Goal: Task Accomplishment & Management: Complete application form

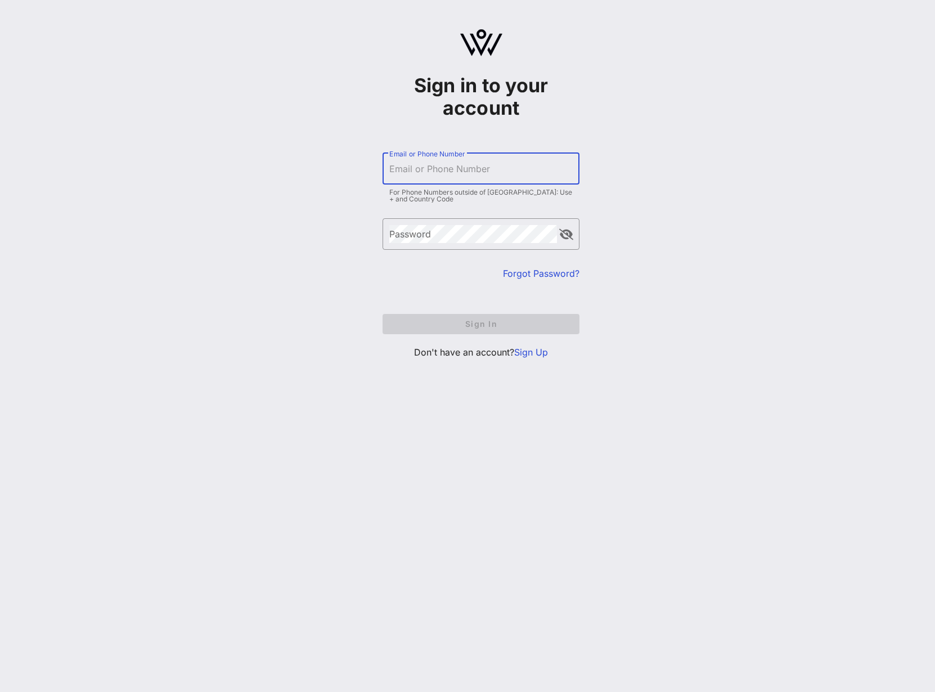
click at [478, 174] on input "Email or Phone Number" at bounding box center [480, 169] width 183 height 18
click at [655, 164] on div "Sign in to your account ​ Email or Phone Number For Phone Numbers outside of [G…" at bounding box center [481, 198] width 908 height 397
click at [467, 169] on input "Email or Phone Number" at bounding box center [480, 169] width 183 height 18
type input "[EMAIL_ADDRESS][DOMAIN_NAME]"
click at [673, 228] on div "Sign in to your account ​ Email or Phone Number [EMAIL_ADDRESS][DOMAIN_NAME] Fo…" at bounding box center [481, 198] width 908 height 397
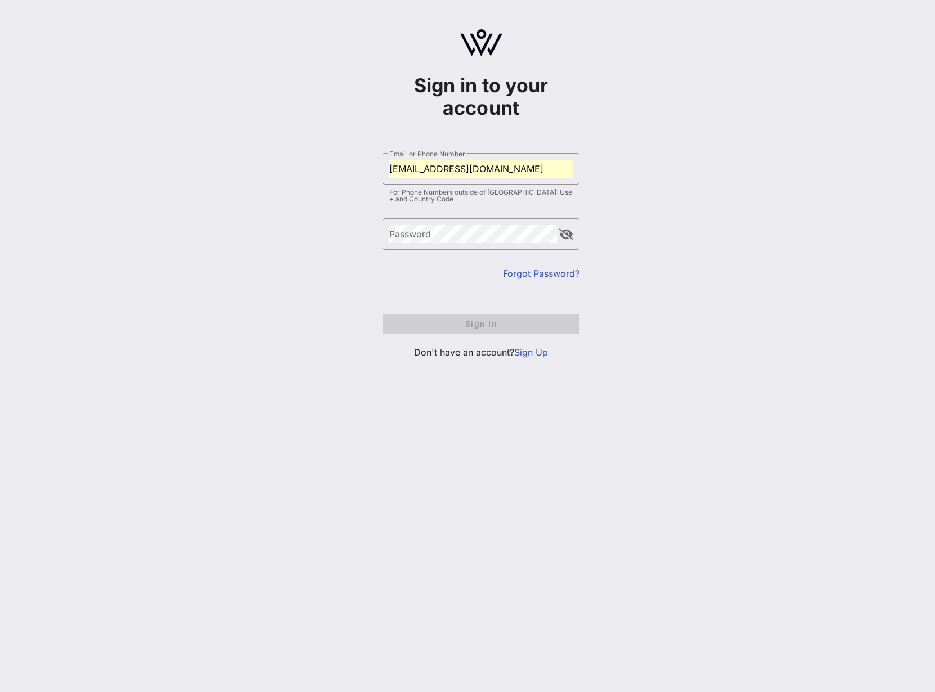
click at [526, 357] on link "Sign Up" at bounding box center [531, 351] width 34 height 11
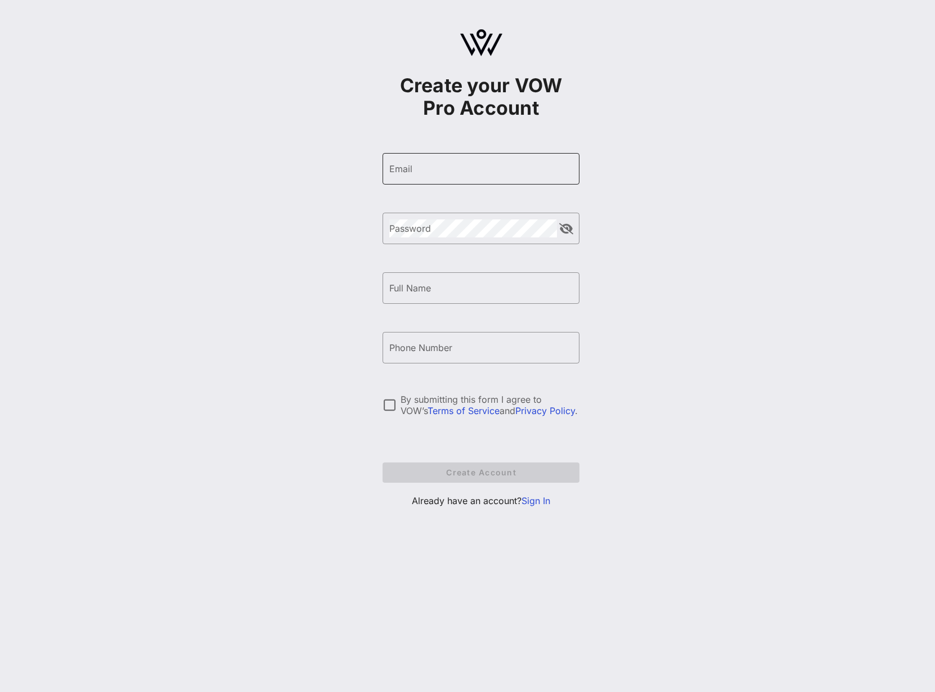
click at [459, 182] on div "Email" at bounding box center [480, 168] width 183 height 31
type input "[EMAIL_ADDRESS][DOMAIN_NAME]"
type input "[PERSON_NAME]"
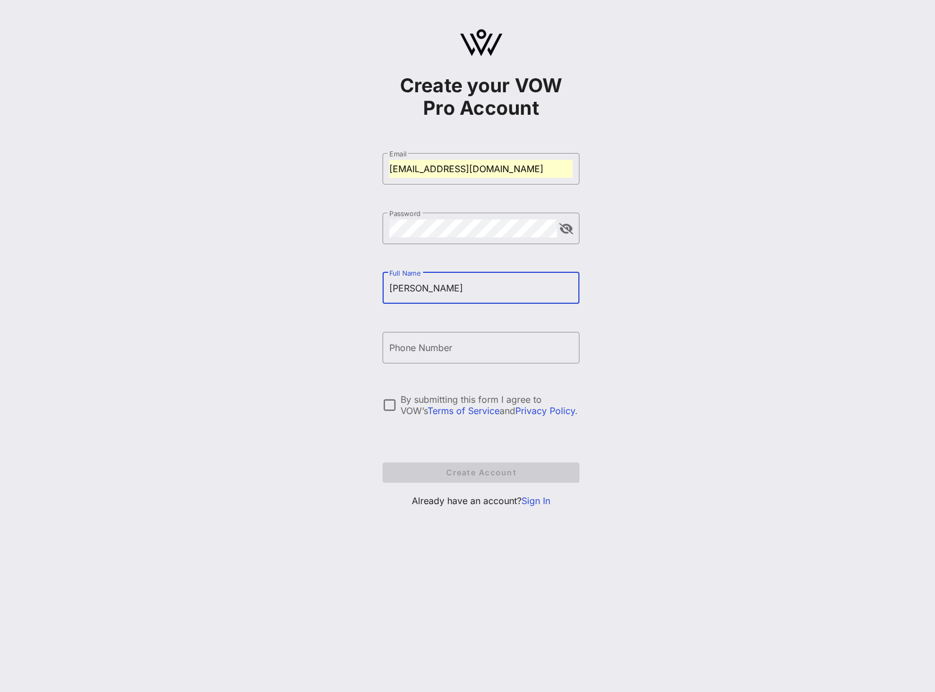
type input "[PERSON_NAME]"
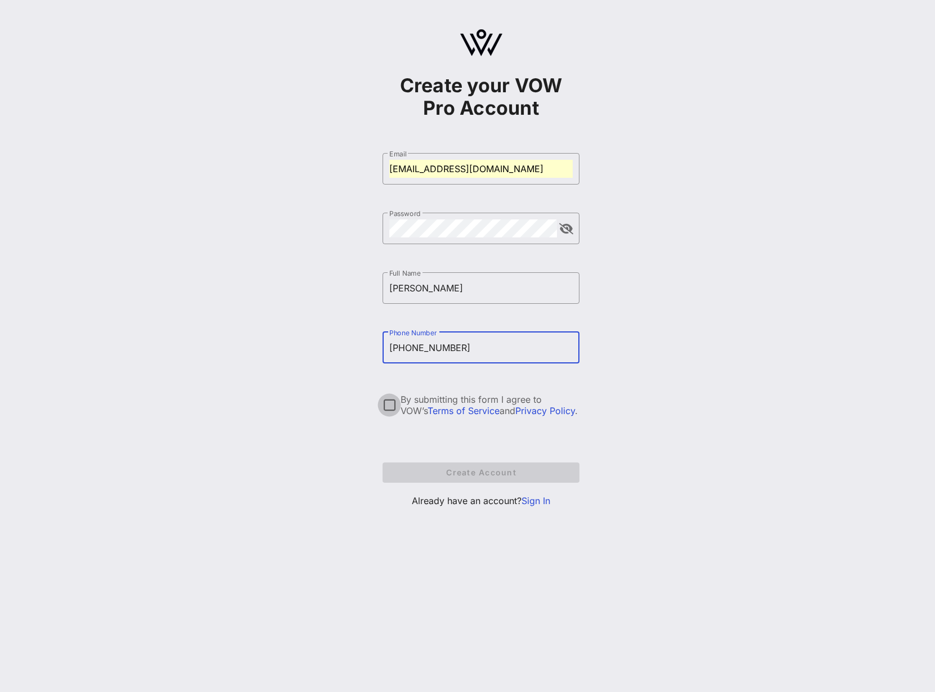
type input "[PHONE_NUMBER]"
click at [388, 408] on div at bounding box center [389, 404] width 19 height 19
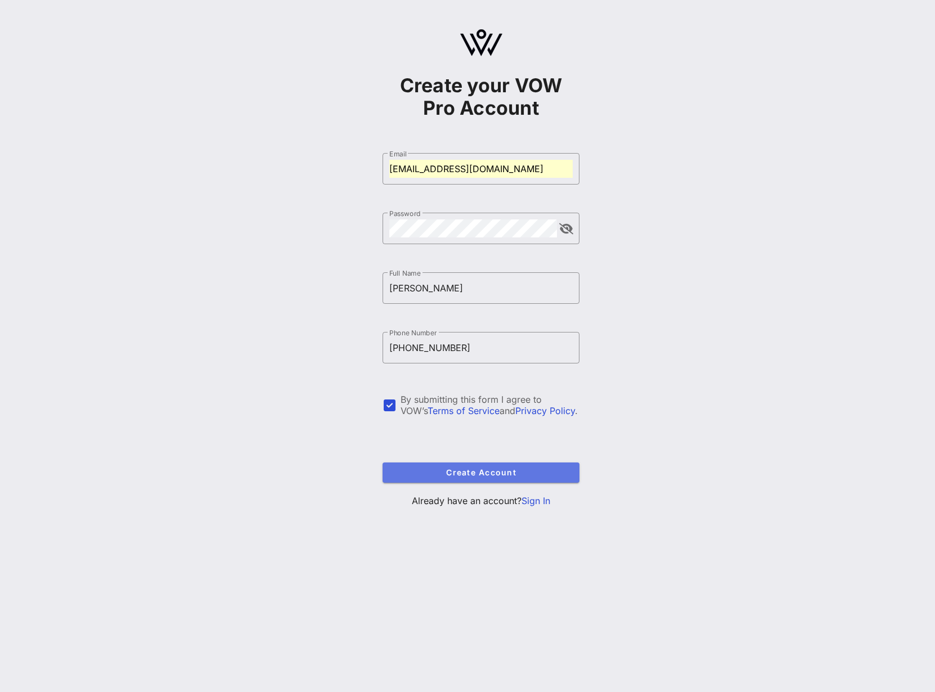
click at [443, 465] on button "Create Account" at bounding box center [480, 472] width 197 height 20
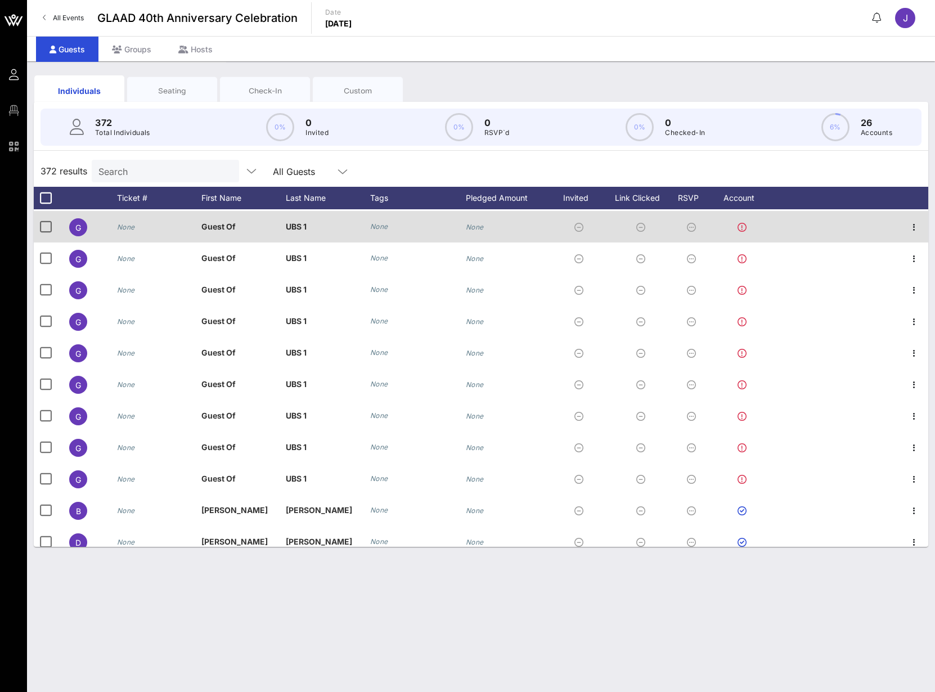
scroll to position [11380, 0]
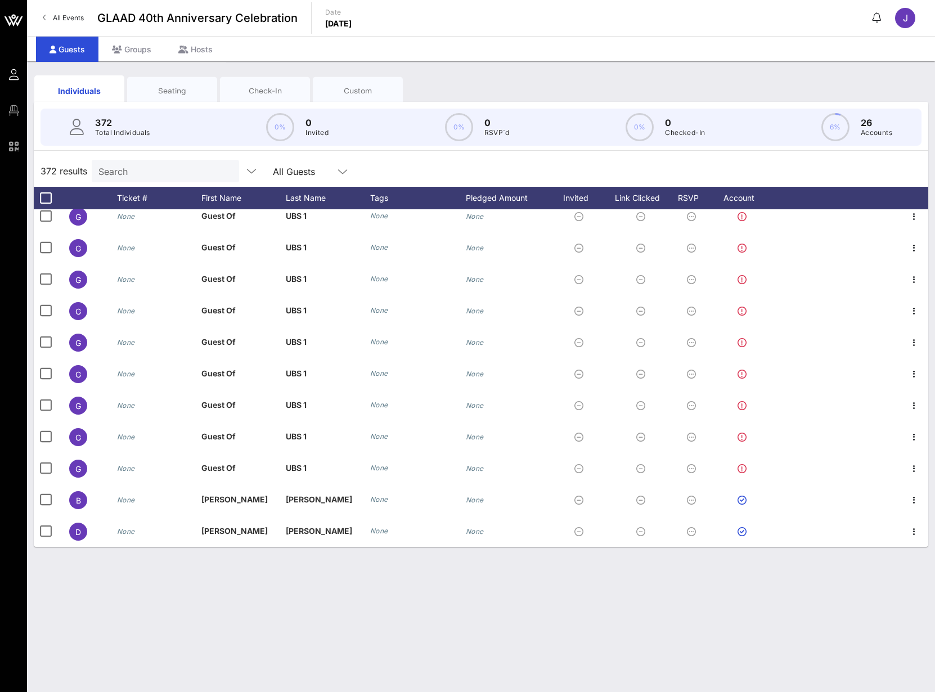
click at [64, 16] on span "All Events" at bounding box center [68, 17] width 31 height 8
